Goal: Task Accomplishment & Management: Manage account settings

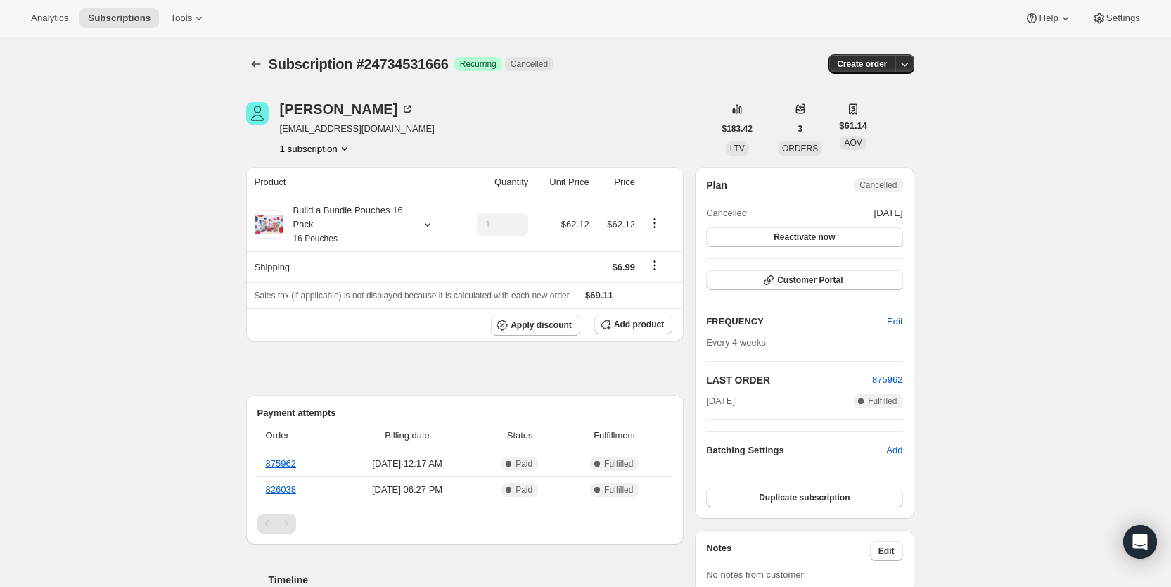
scroll to position [511, 0]
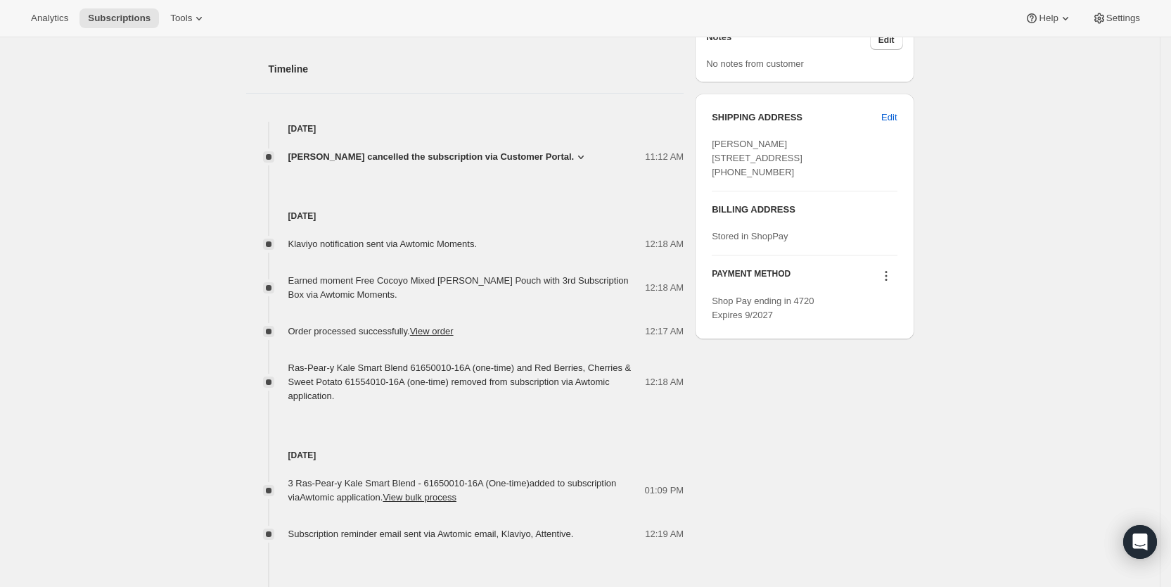
click at [103, 18] on span "Subscriptions" at bounding box center [119, 18] width 63 height 11
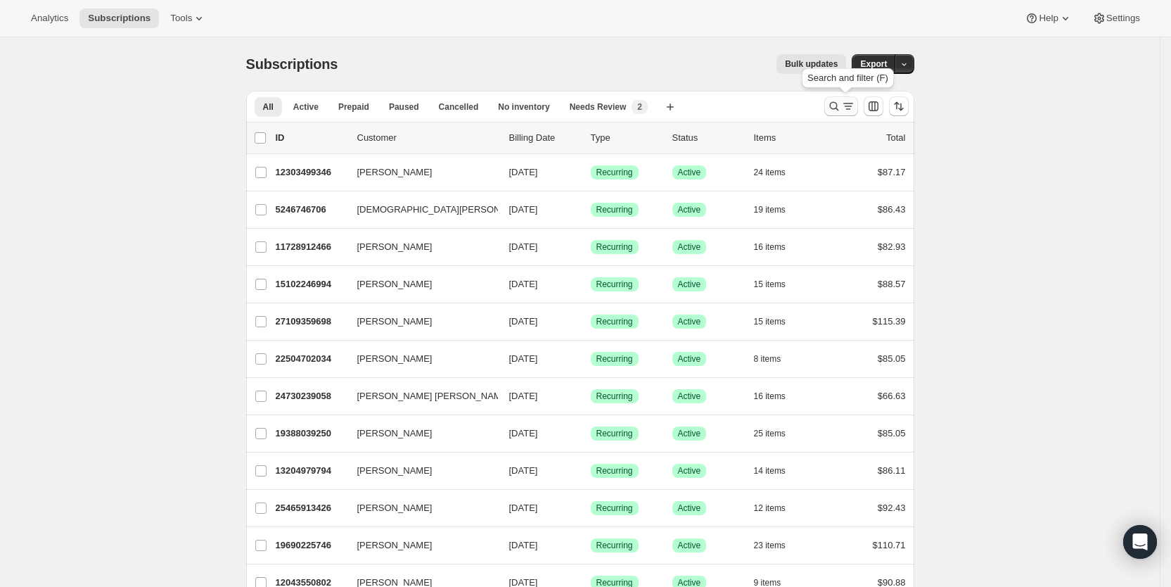
click at [848, 106] on icon "Search and filter results" at bounding box center [848, 106] width 14 height 14
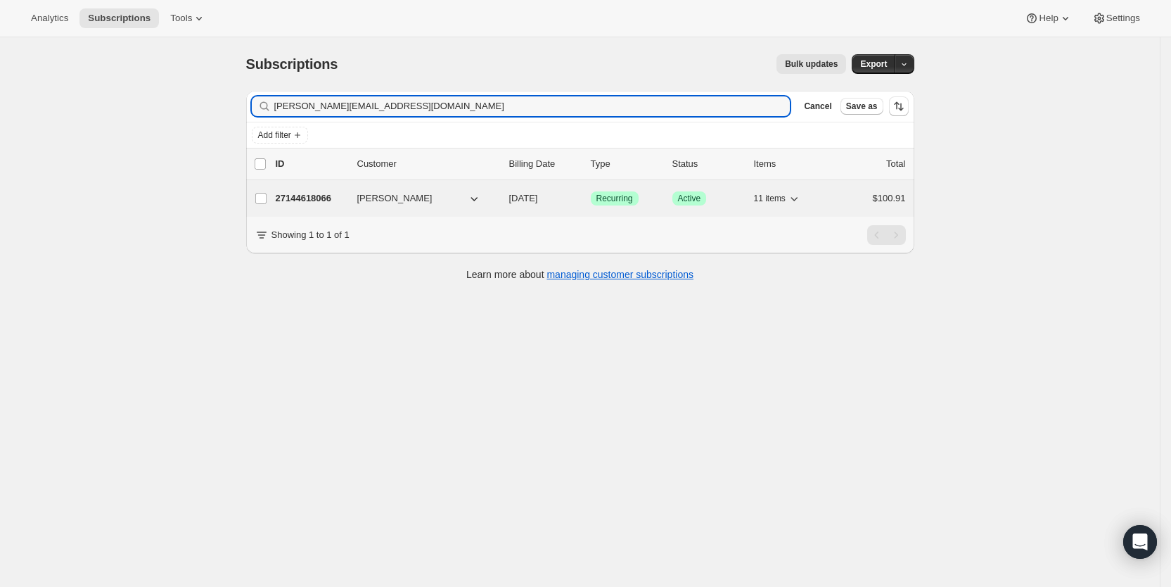
type input "[PERSON_NAME][EMAIL_ADDRESS][DOMAIN_NAME]"
click at [538, 200] on span "[DATE]" at bounding box center [523, 198] width 29 height 11
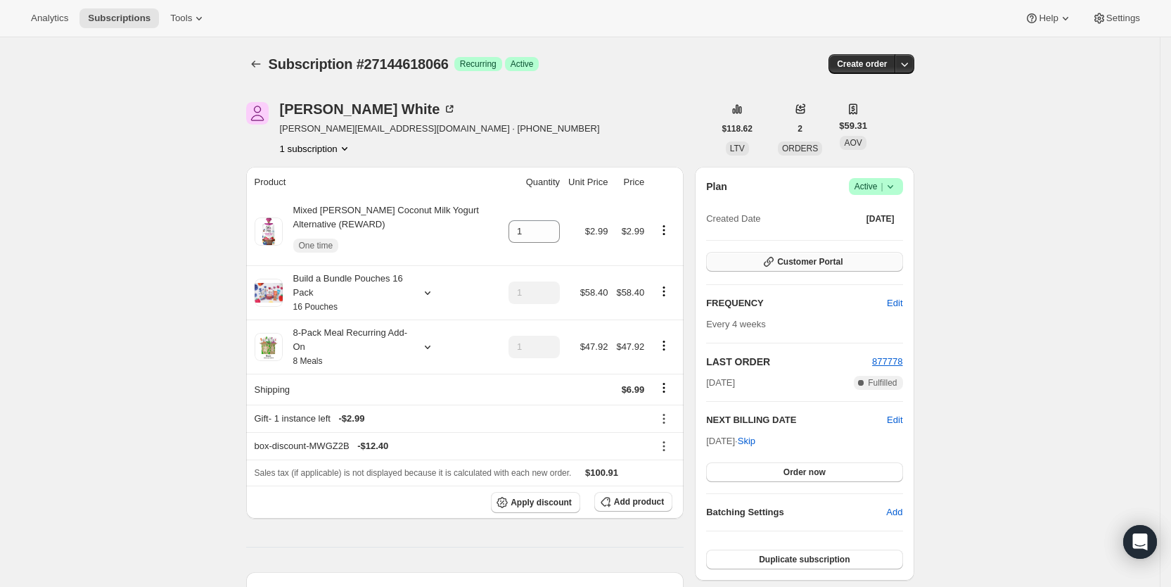
click at [883, 253] on button "Customer Portal" at bounding box center [804, 262] width 196 height 20
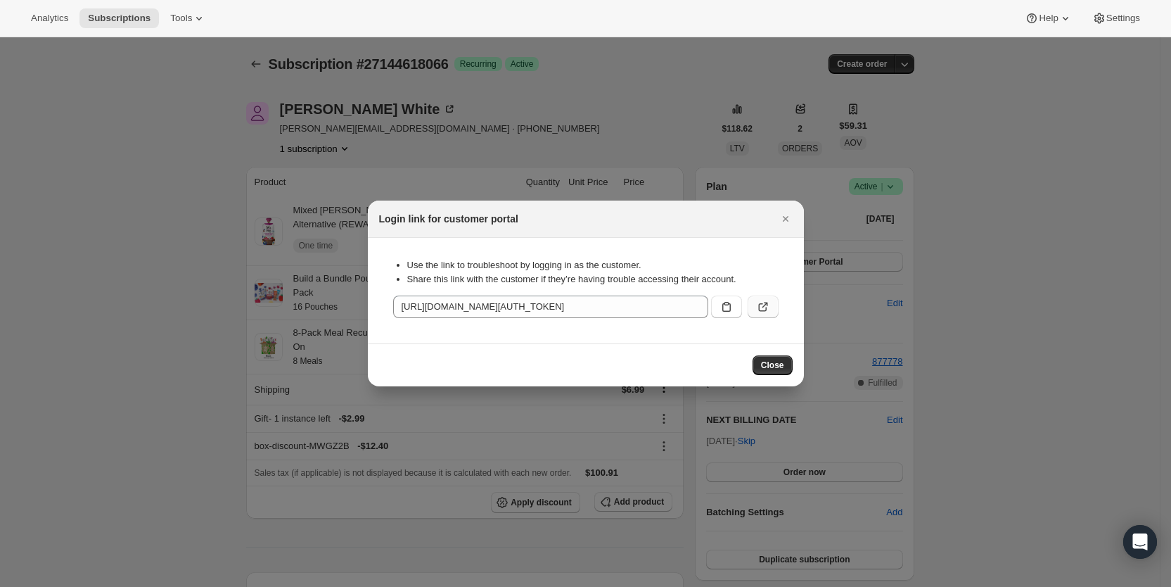
click at [760, 302] on icon ":r4k3:" at bounding box center [763, 307] width 14 height 14
click at [765, 364] on span "Close" at bounding box center [772, 364] width 23 height 11
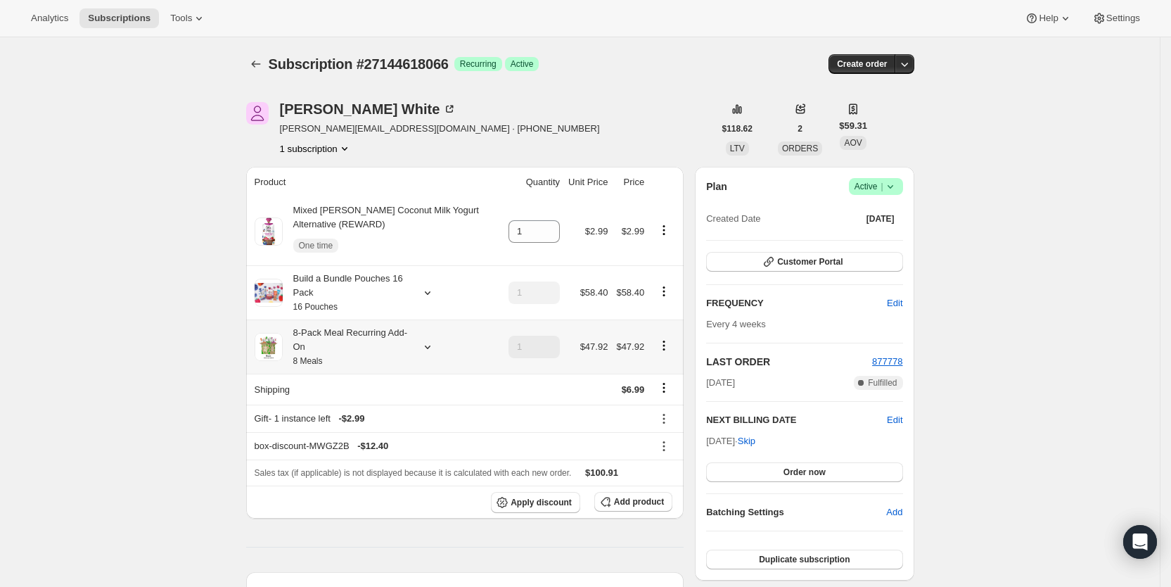
click at [670, 346] on icon "Product actions" at bounding box center [664, 345] width 14 height 14
click at [648, 463] on span "Remove" at bounding box center [643, 468] width 34 height 11
type input "0"
